Goal: Task Accomplishment & Management: Complete application form

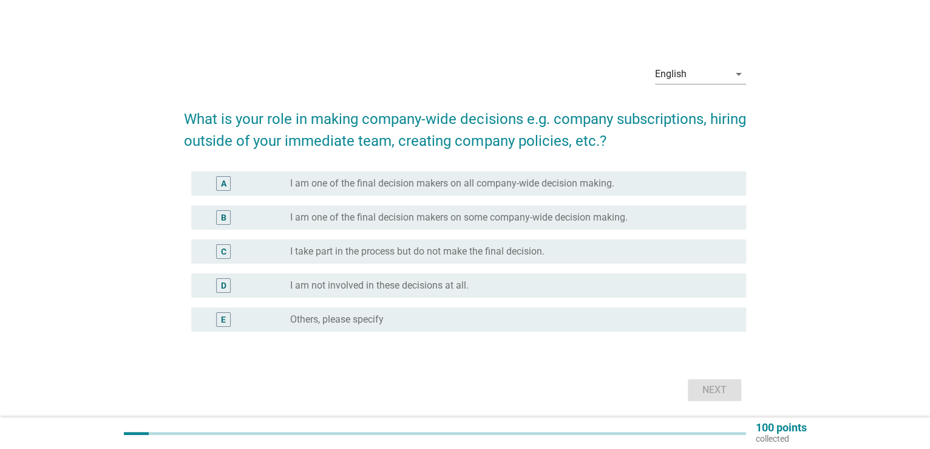
click at [393, 254] on label "I take part in the process but do not make the final decision." at bounding box center [417, 251] width 254 height 12
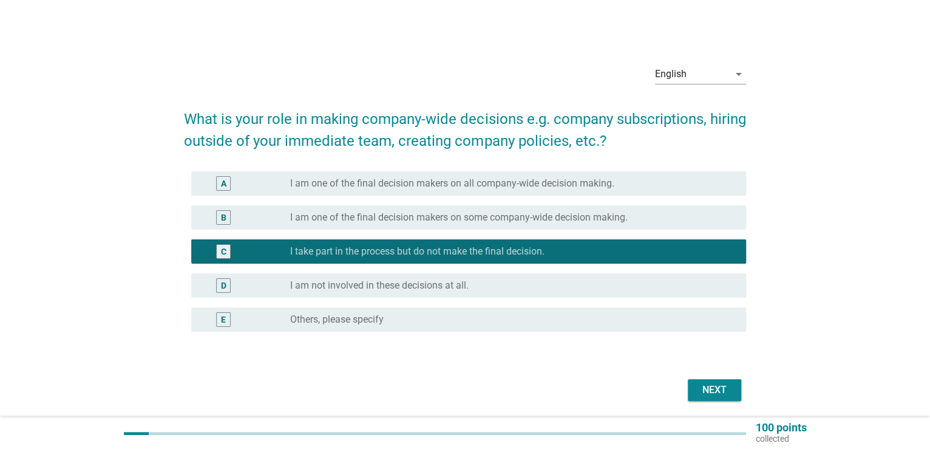
click at [709, 398] on button "Next" at bounding box center [714, 390] width 53 height 22
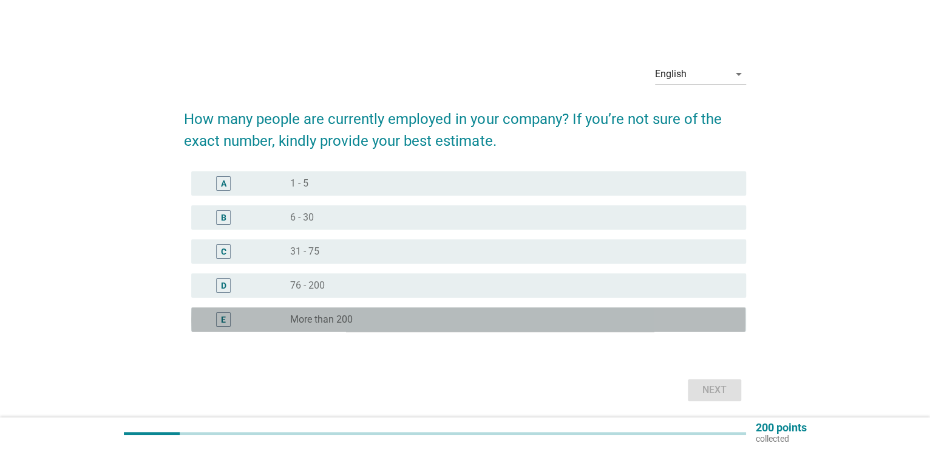
drag, startPoint x: 478, startPoint y: 313, endPoint x: 496, endPoint y: 330, distance: 24.9
click at [478, 313] on div "radio_button_unchecked More than 200" at bounding box center [508, 319] width 436 height 12
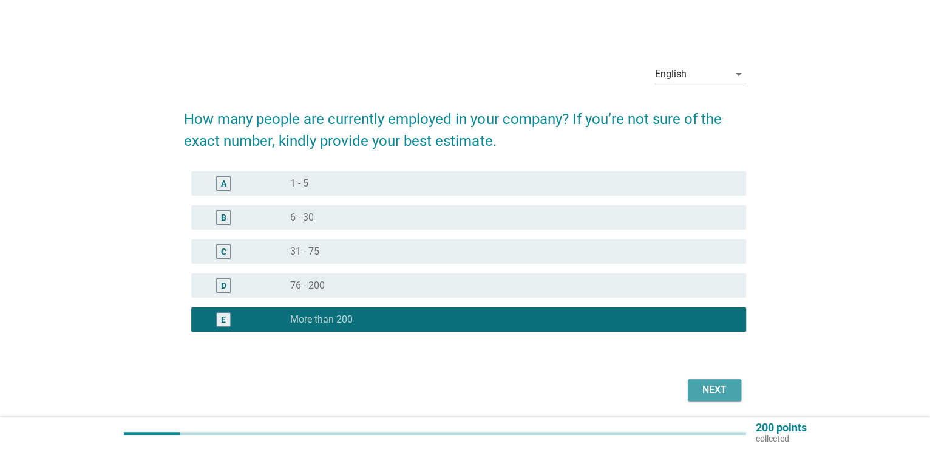
click at [714, 382] on div "Next" at bounding box center [714, 389] width 34 height 15
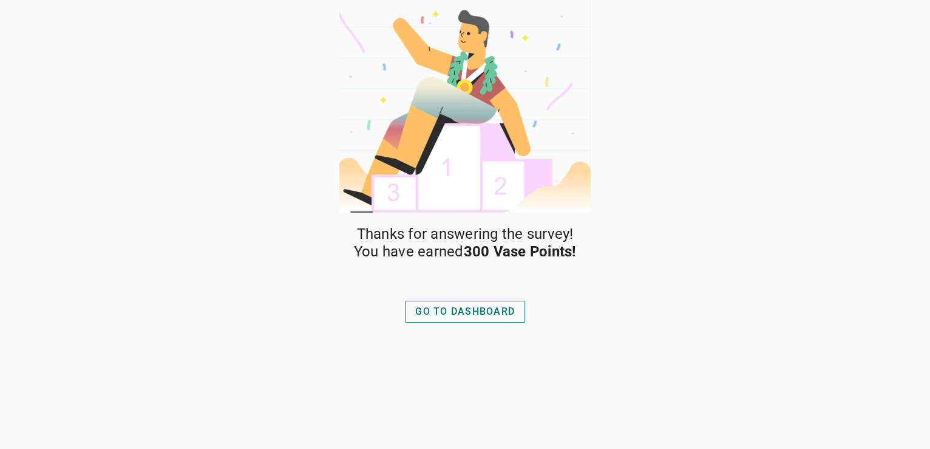
click at [508, 325] on div "Thanks for answering the survey! You have earned 300 Vase Points! GO TO DASHBOA…" at bounding box center [464, 336] width 255 height 223
click at [506, 308] on div "GO TO DASHBOARD" at bounding box center [465, 311] width 100 height 15
